Goal: Information Seeking & Learning: Learn about a topic

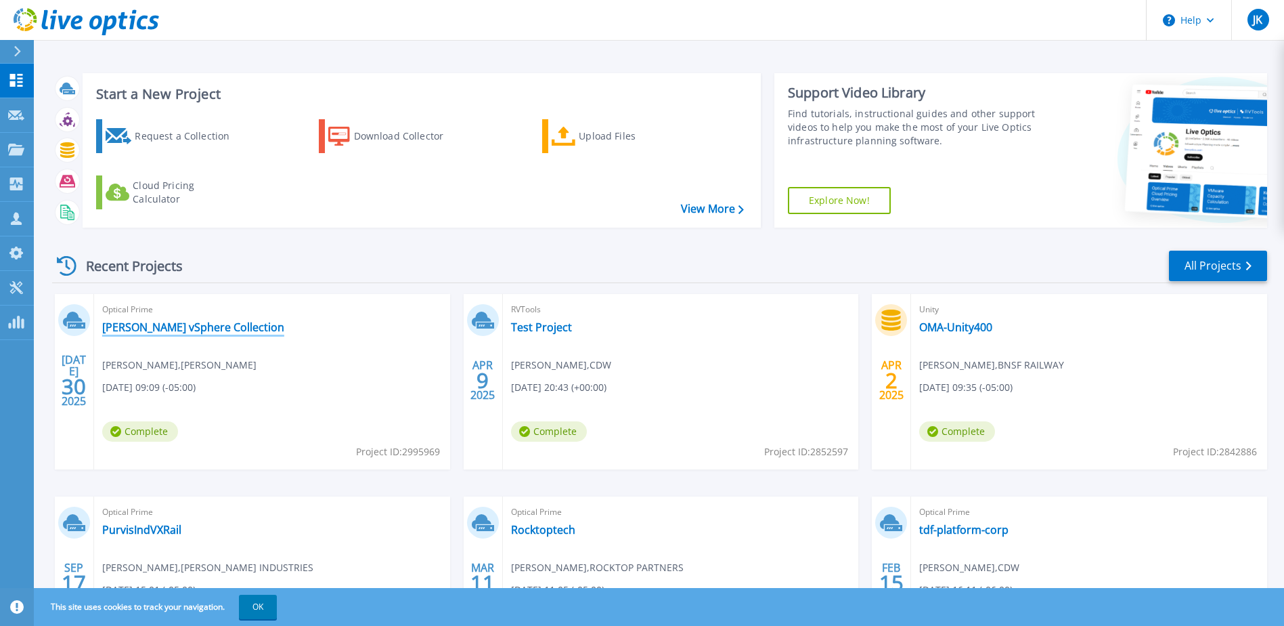
click at [213, 328] on link "[PERSON_NAME] vSphere Collection" at bounding box center [193, 327] width 182 height 14
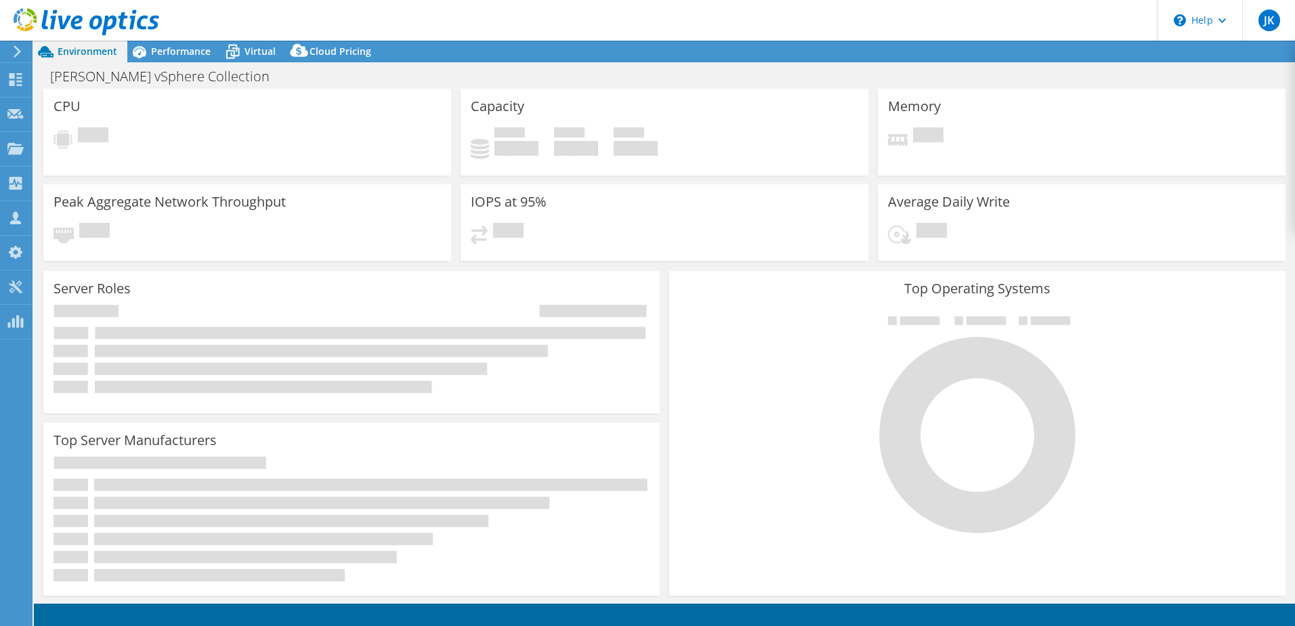
select select "USD"
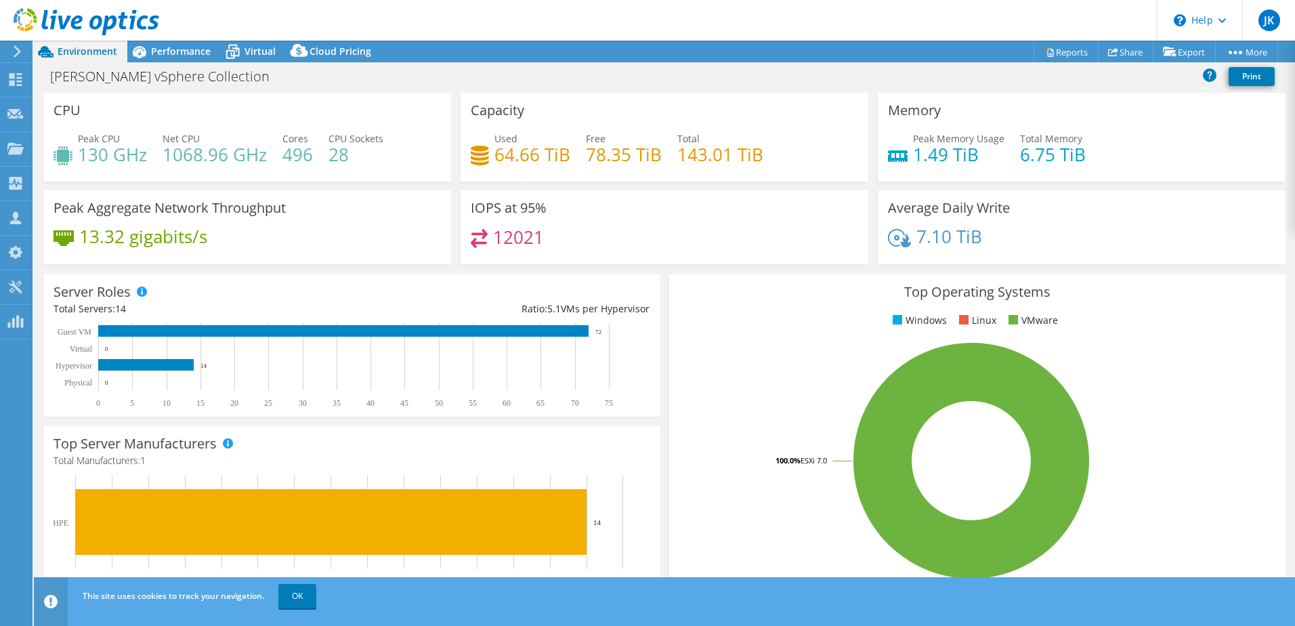
click at [577, 127] on div "Capacity Used 64.66 TiB Free 78.35 TiB Total 143.01 TiB" at bounding box center [664, 137] width 408 height 89
click at [199, 47] on span "Performance" at bounding box center [181, 51] width 60 height 13
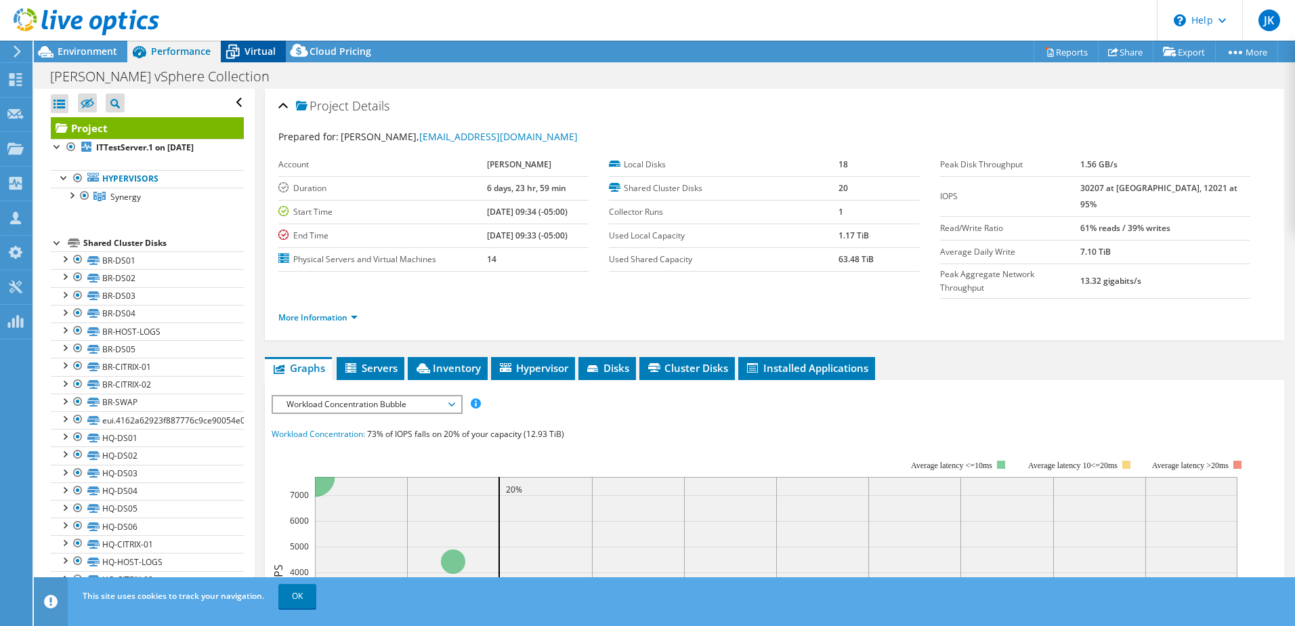
click at [260, 41] on div "Virtual" at bounding box center [253, 52] width 65 height 22
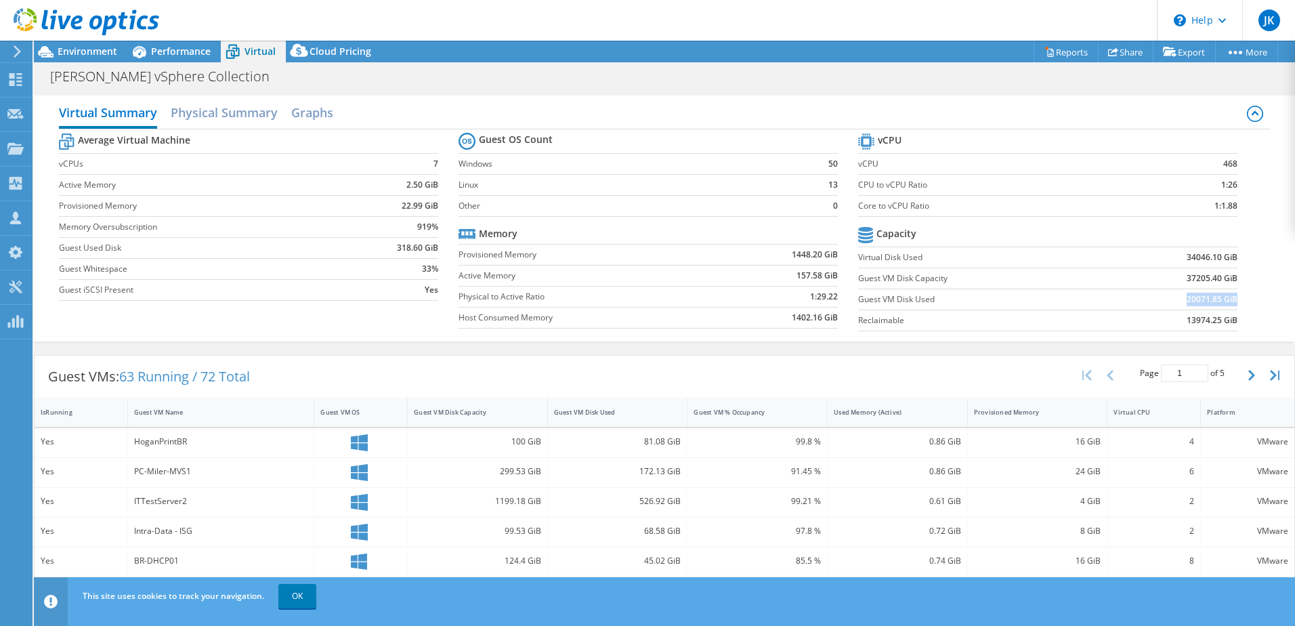
drag, startPoint x: 1174, startPoint y: 299, endPoint x: 1227, endPoint y: 294, distance: 53.1
click at [1227, 294] on td "20071.85 GiB" at bounding box center [1171, 298] width 131 height 21
click at [192, 106] on h2 "Physical Summary" at bounding box center [224, 114] width 107 height 30
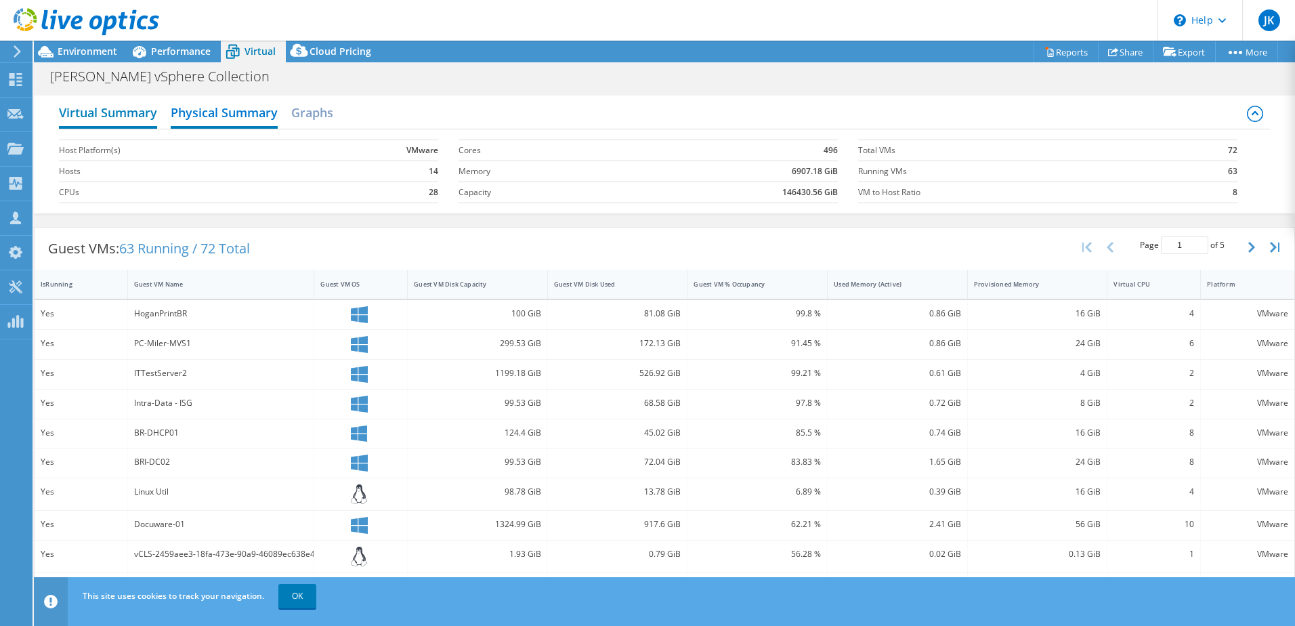
click at [93, 122] on h2 "Virtual Summary" at bounding box center [108, 114] width 98 height 30
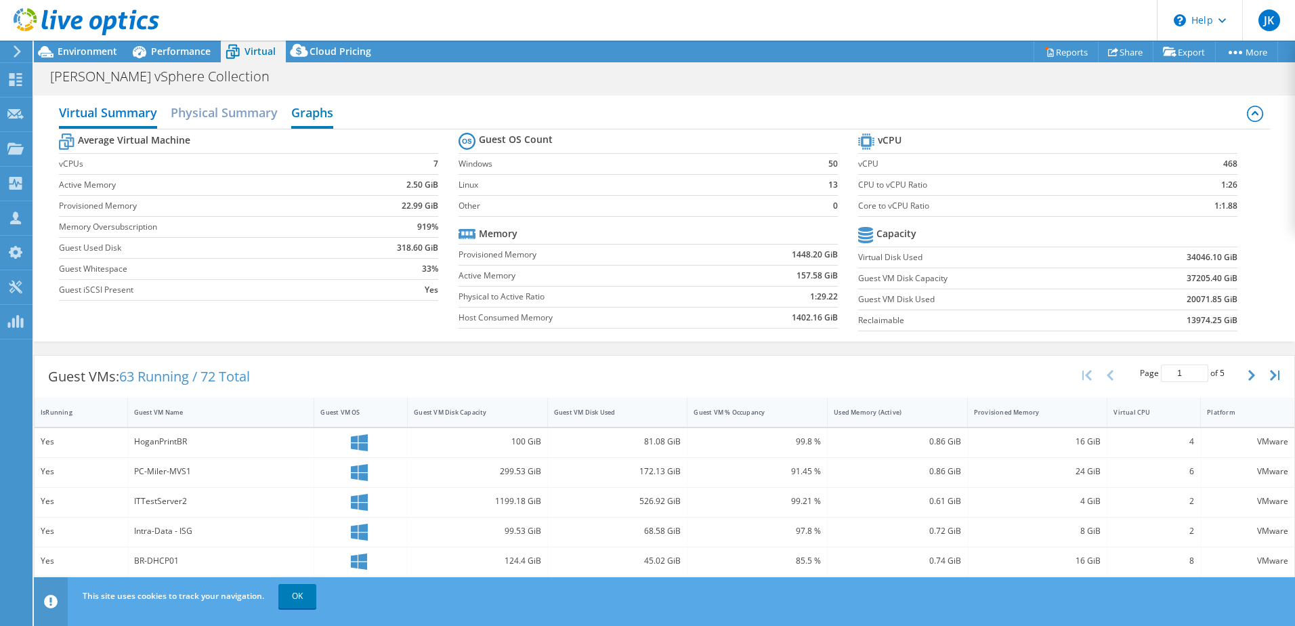
click at [299, 108] on h2 "Graphs" at bounding box center [312, 114] width 42 height 30
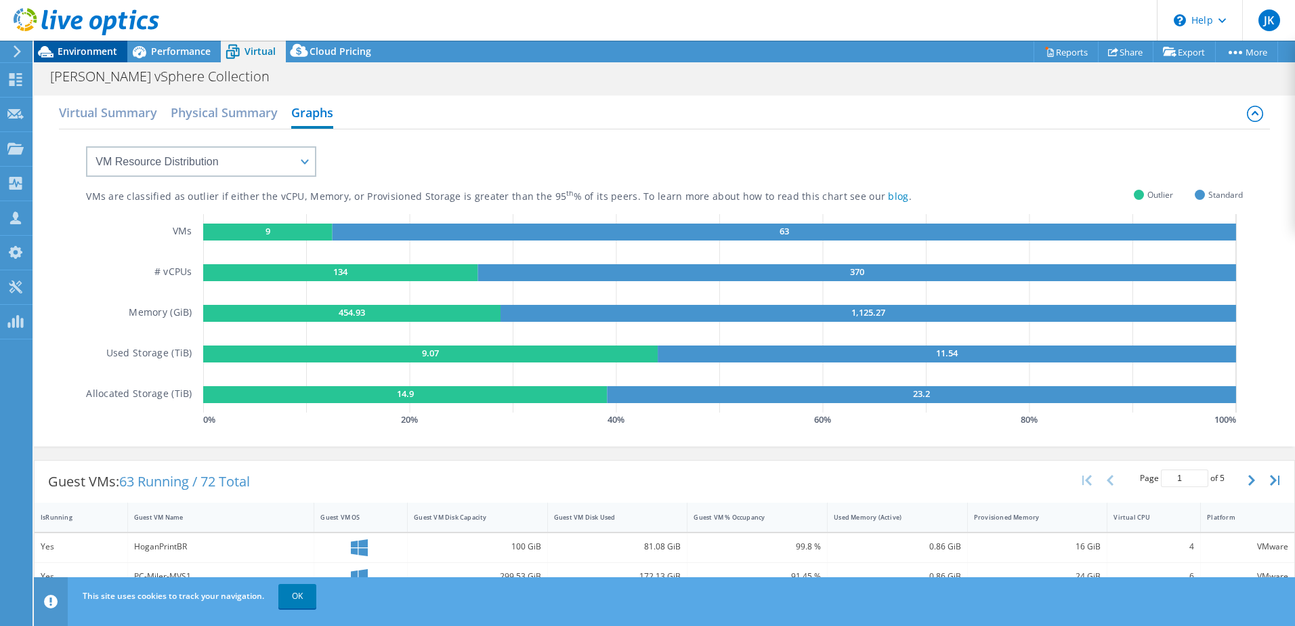
click at [93, 53] on span "Environment" at bounding box center [88, 51] width 60 height 13
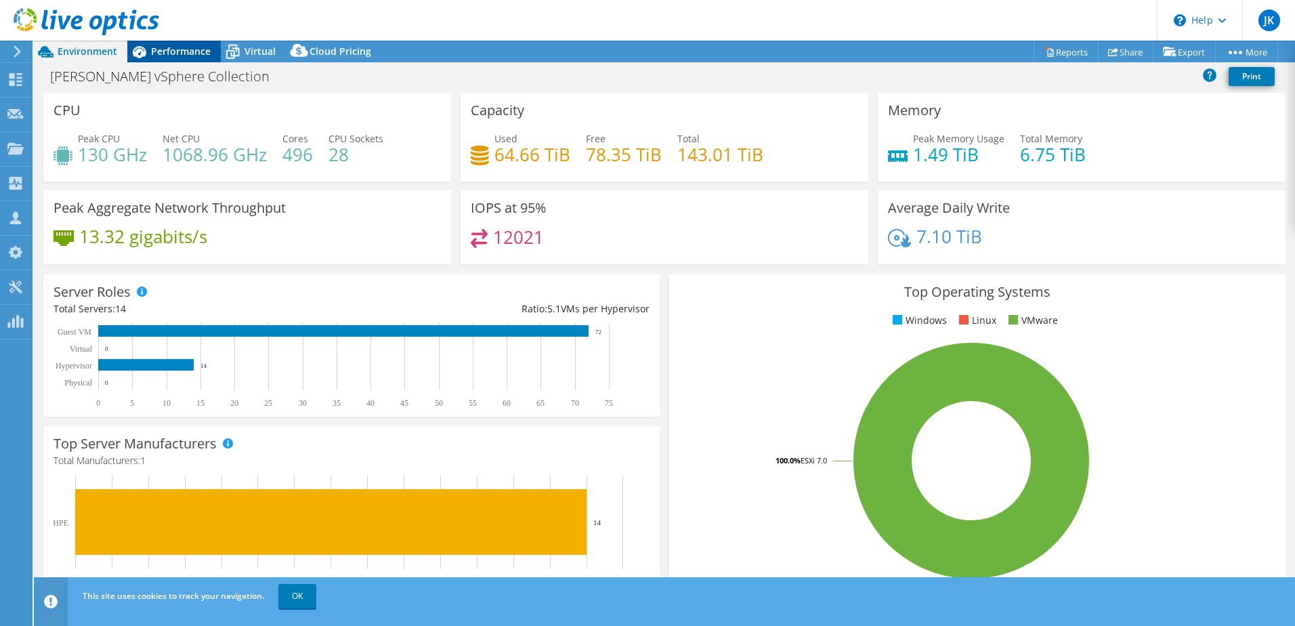
click at [148, 52] on icon at bounding box center [139, 52] width 24 height 24
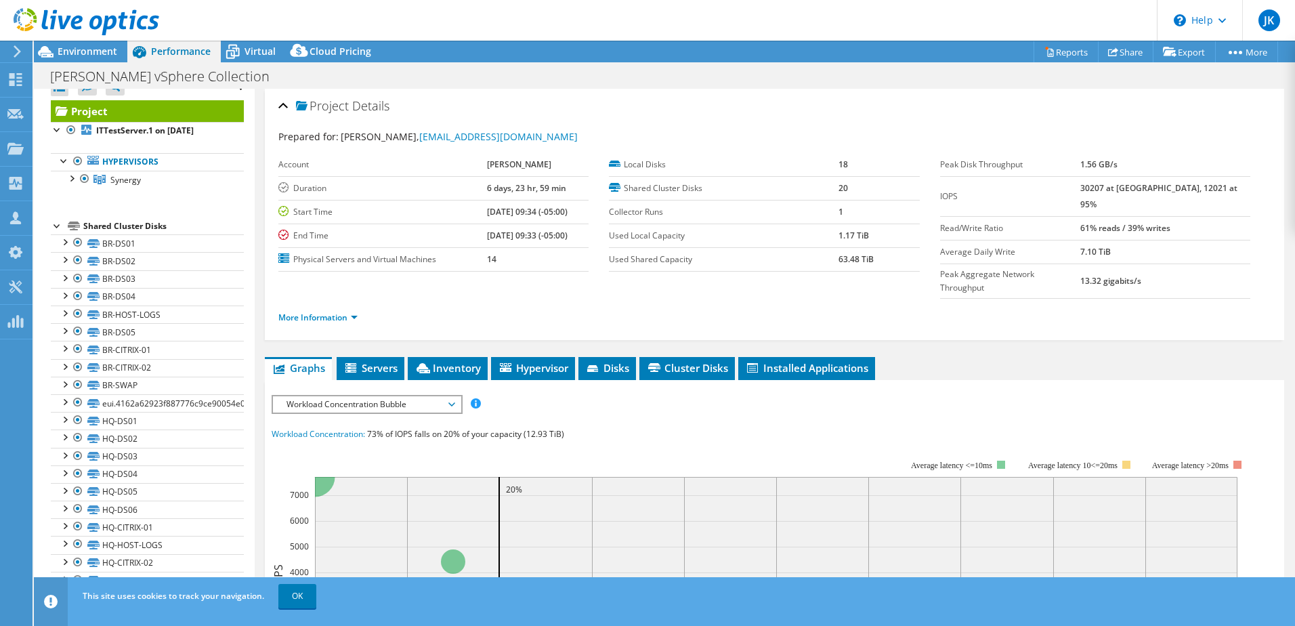
scroll to position [23, 0]
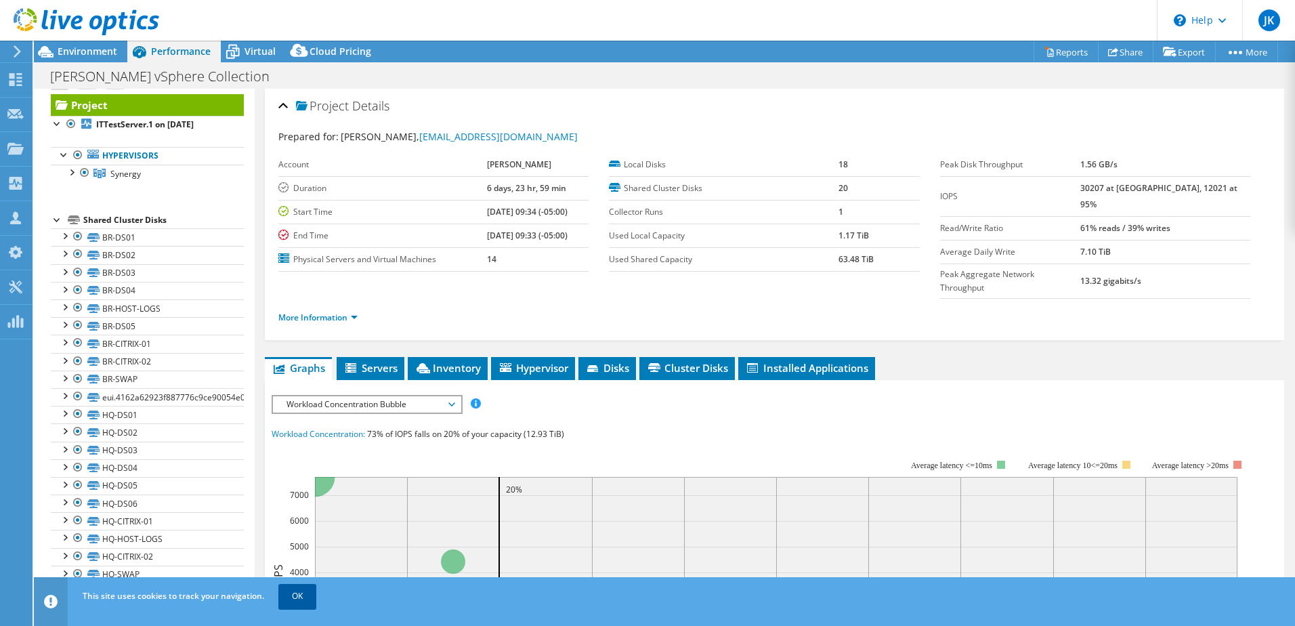
click at [303, 588] on link "OK" at bounding box center [297, 596] width 38 height 24
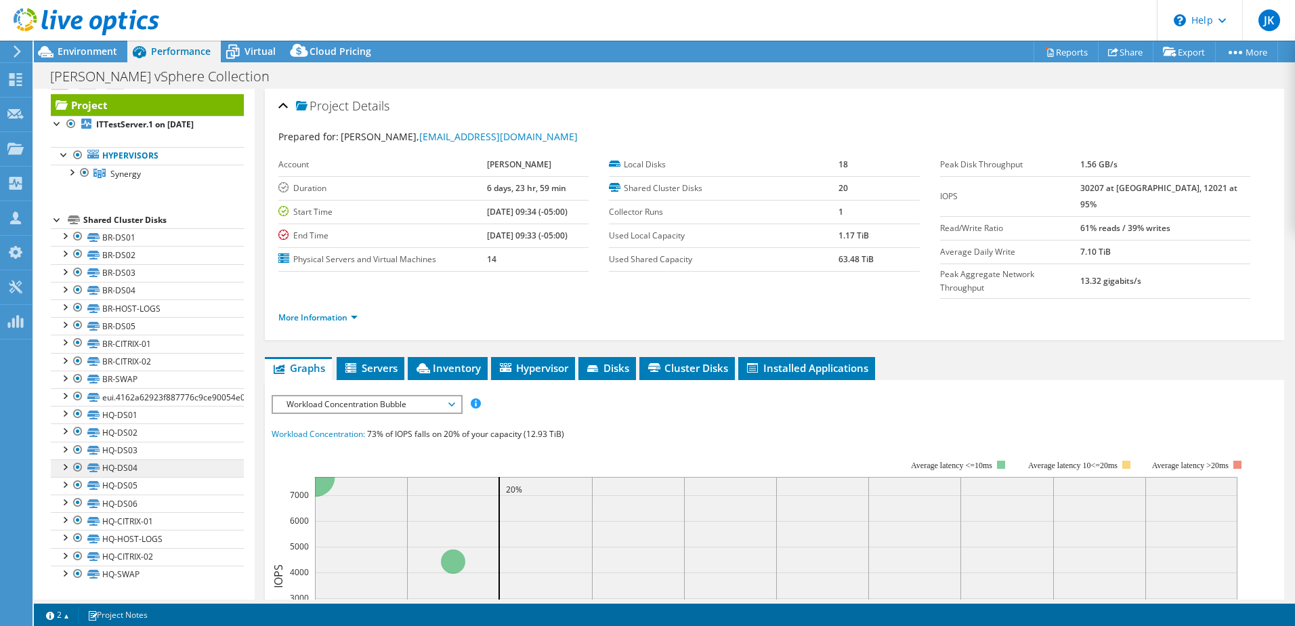
scroll to position [0, 0]
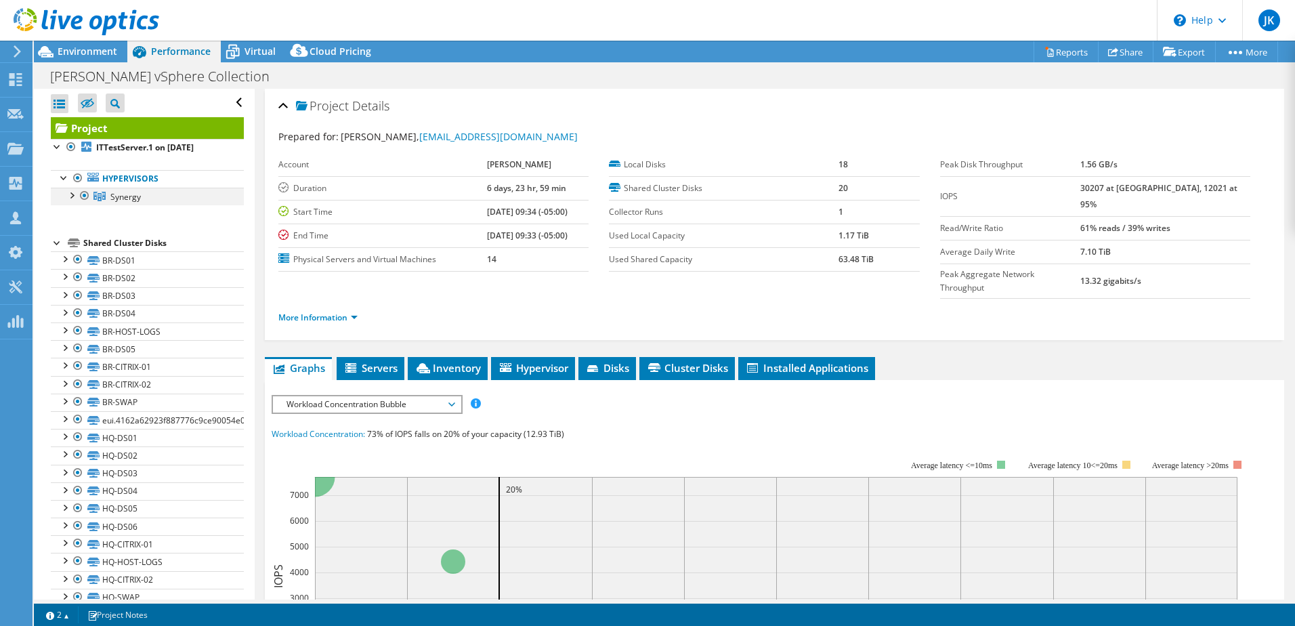
click at [72, 198] on div at bounding box center [71, 195] width 14 height 14
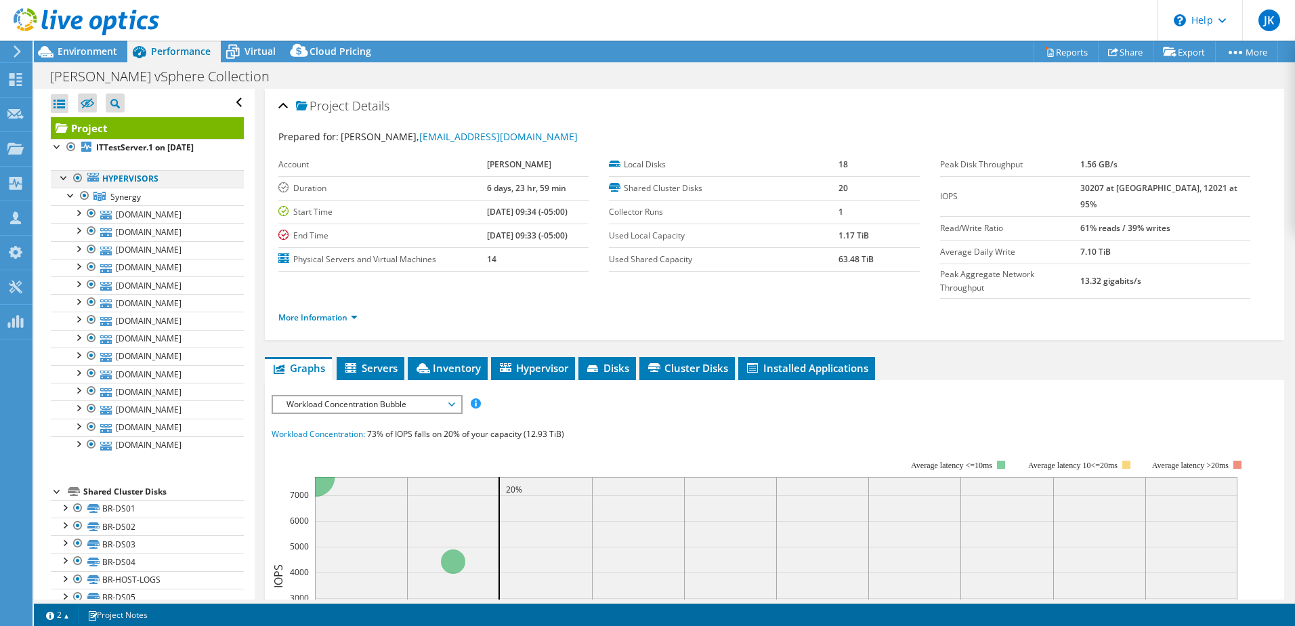
click at [64, 175] on div at bounding box center [65, 177] width 14 height 14
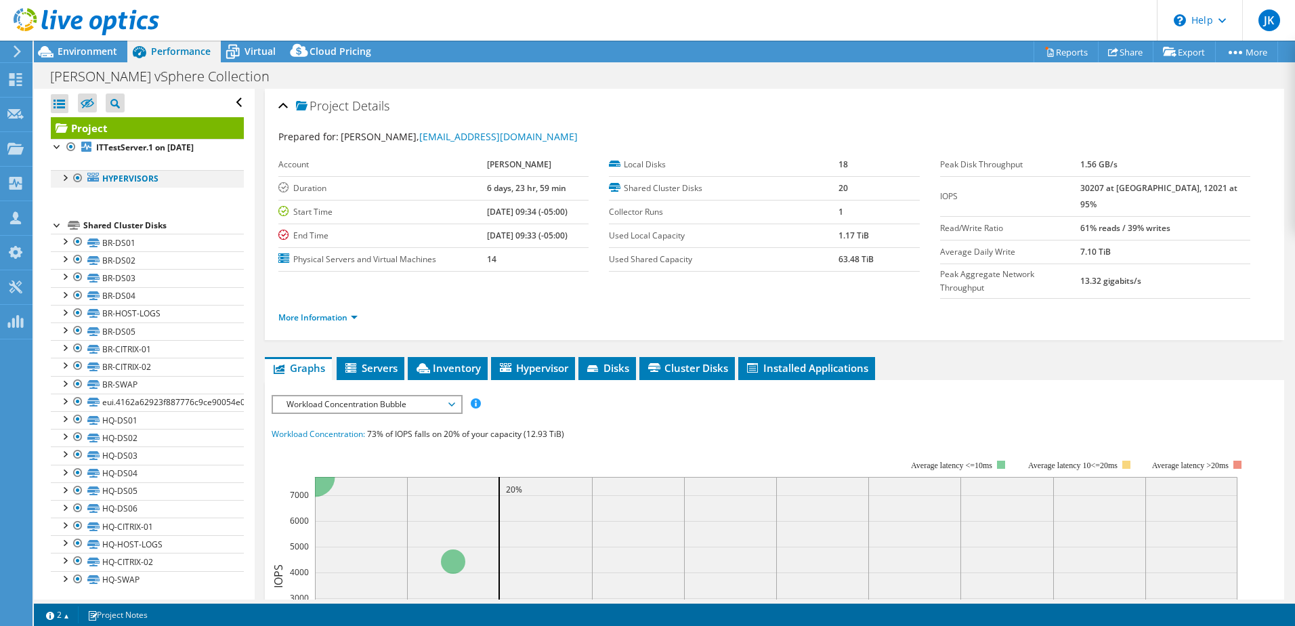
click at [64, 175] on div at bounding box center [65, 177] width 14 height 14
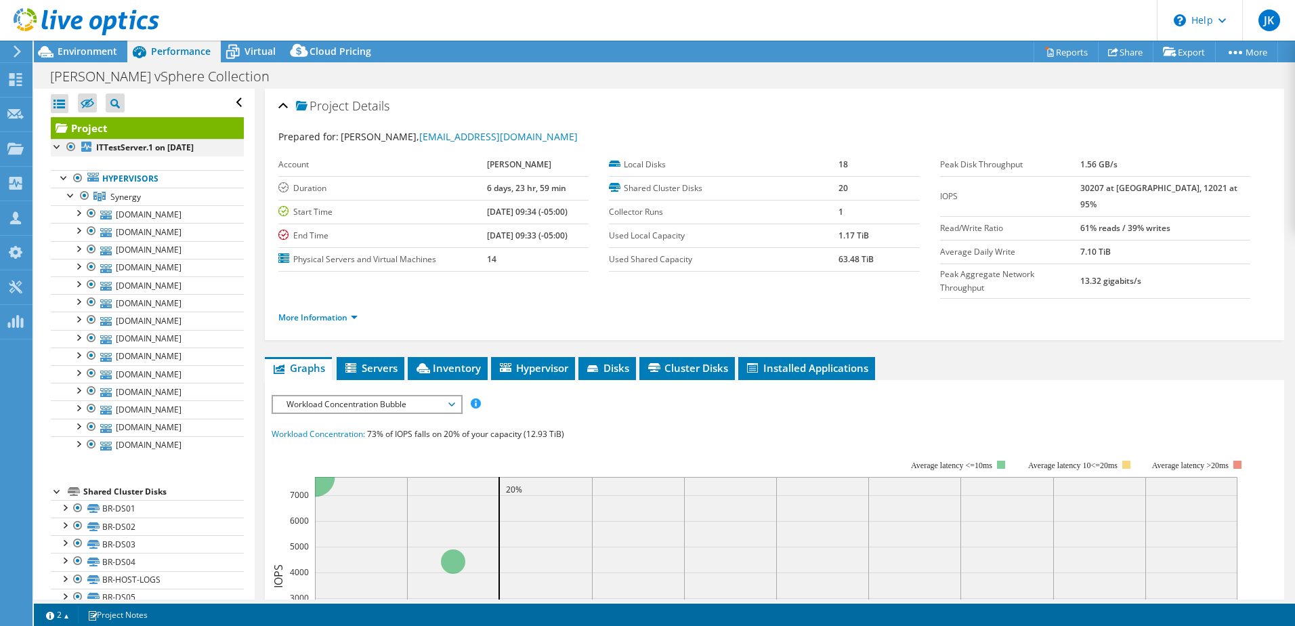
click at [58, 148] on div at bounding box center [58, 146] width 14 height 14
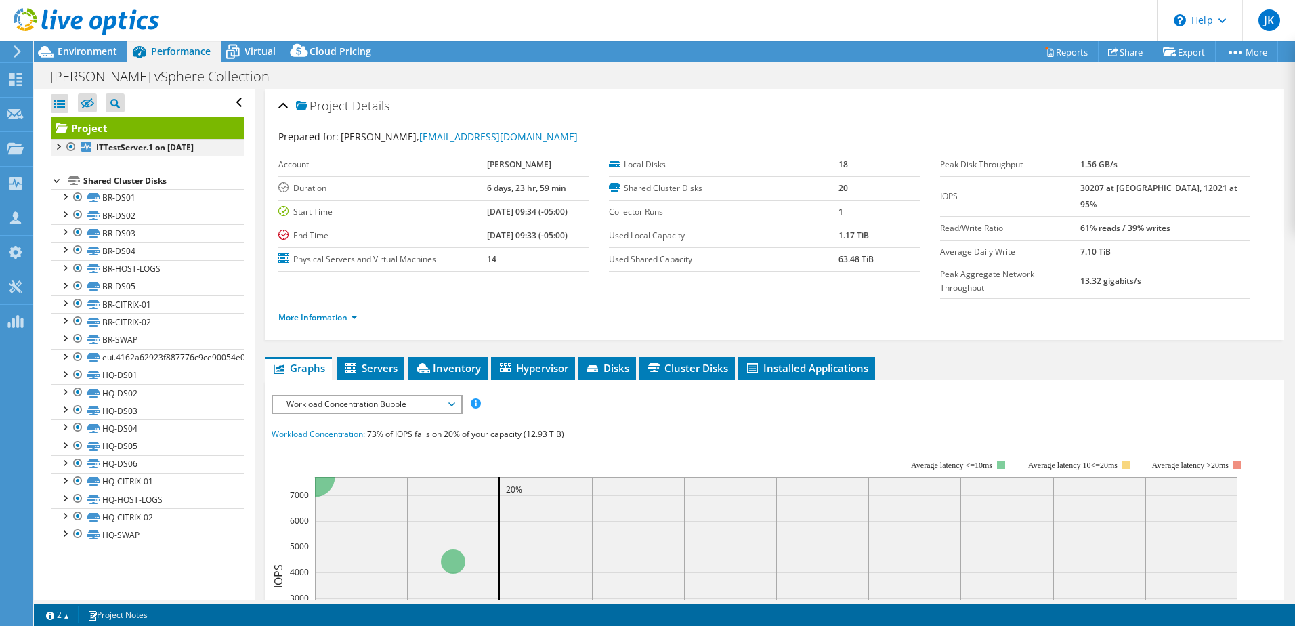
click at [58, 148] on div at bounding box center [58, 146] width 14 height 14
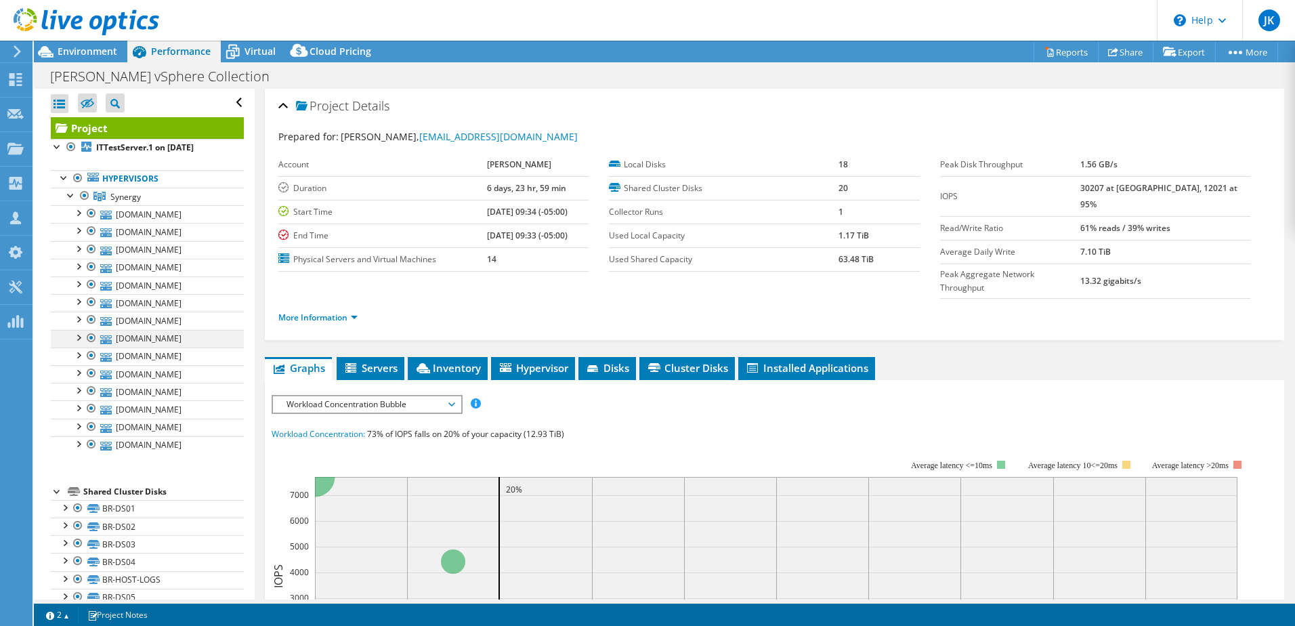
click at [88, 336] on div at bounding box center [92, 338] width 14 height 16
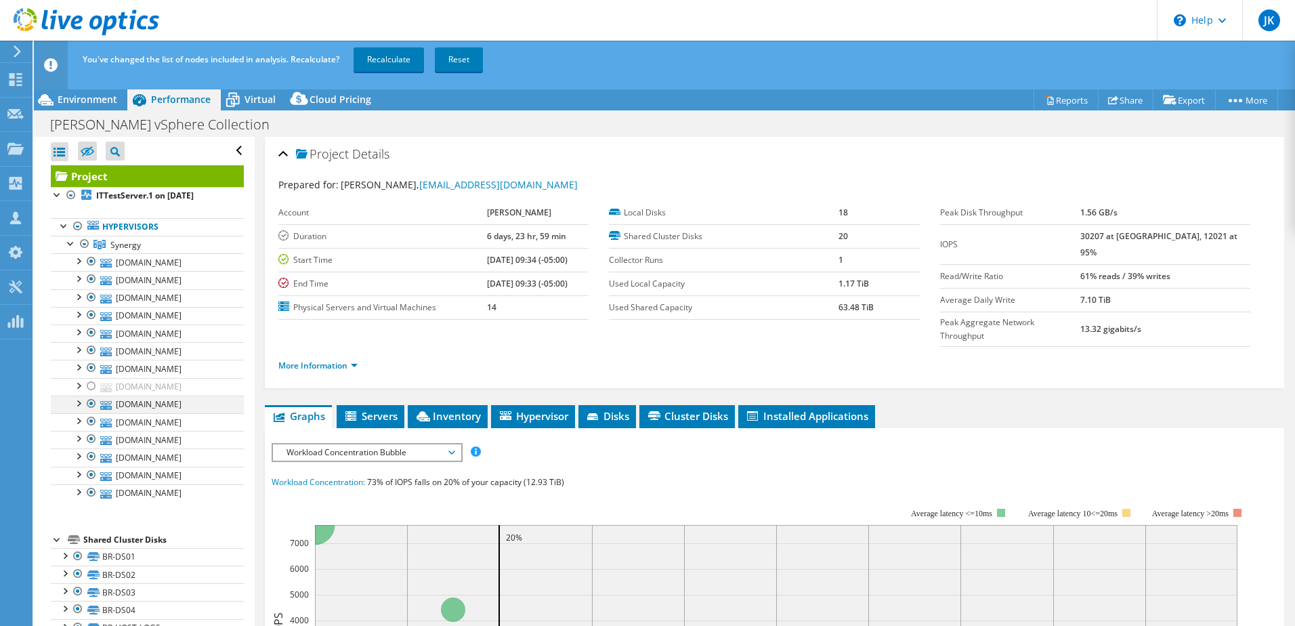
click at [89, 400] on div at bounding box center [92, 403] width 14 height 16
click at [89, 423] on div at bounding box center [92, 421] width 14 height 16
click at [93, 438] on div at bounding box center [92, 439] width 14 height 16
click at [91, 455] on div at bounding box center [92, 456] width 14 height 16
click at [93, 471] on div at bounding box center [92, 475] width 14 height 16
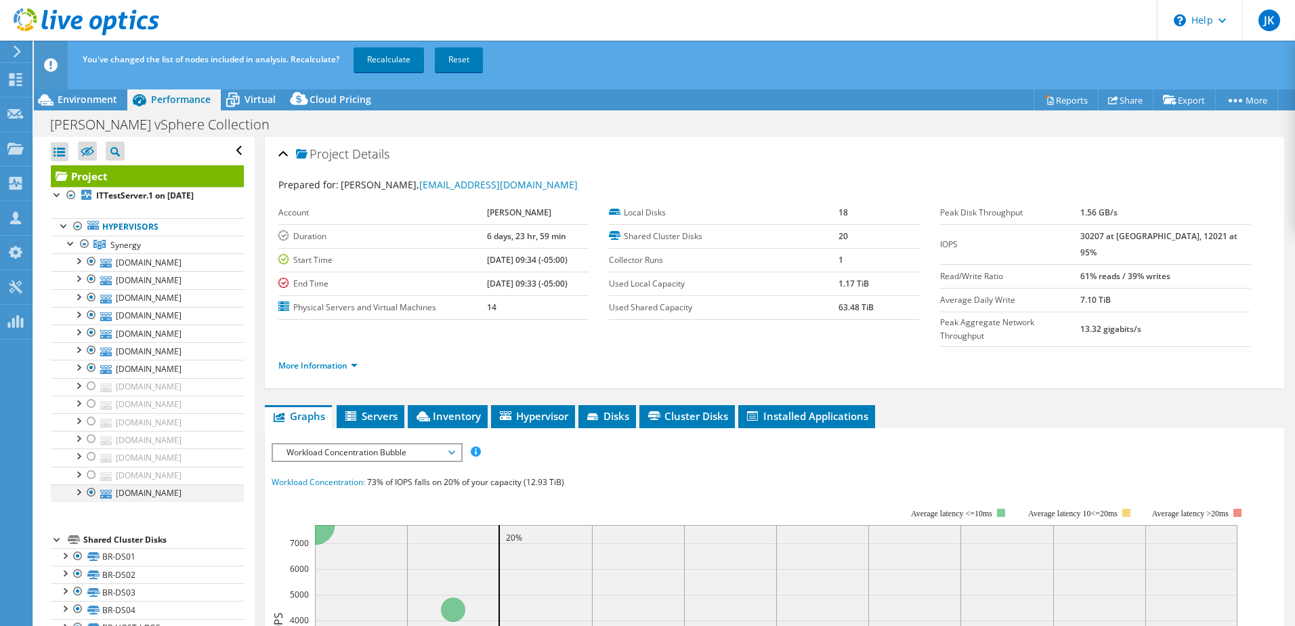
click at [89, 490] on div at bounding box center [92, 492] width 14 height 16
click at [368, 53] on link "Recalculate" at bounding box center [388, 59] width 70 height 24
